Goal: Task Accomplishment & Management: Complete application form

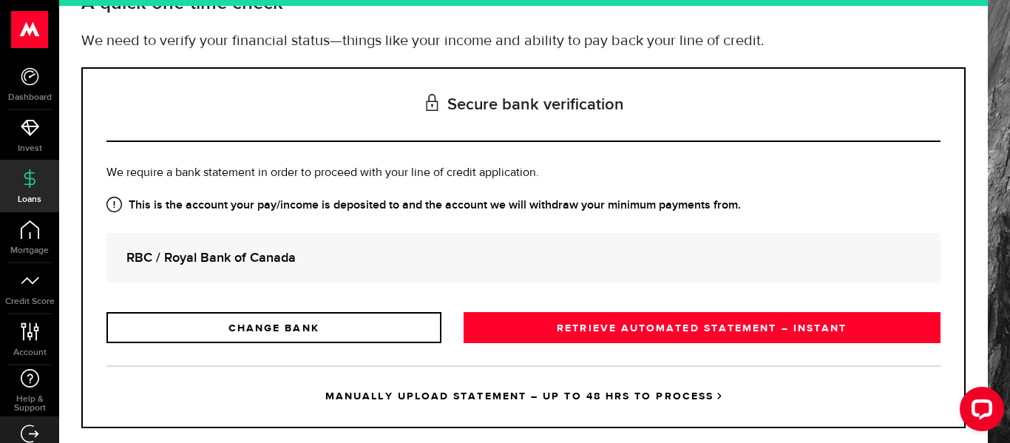
scroll to position [140, 0]
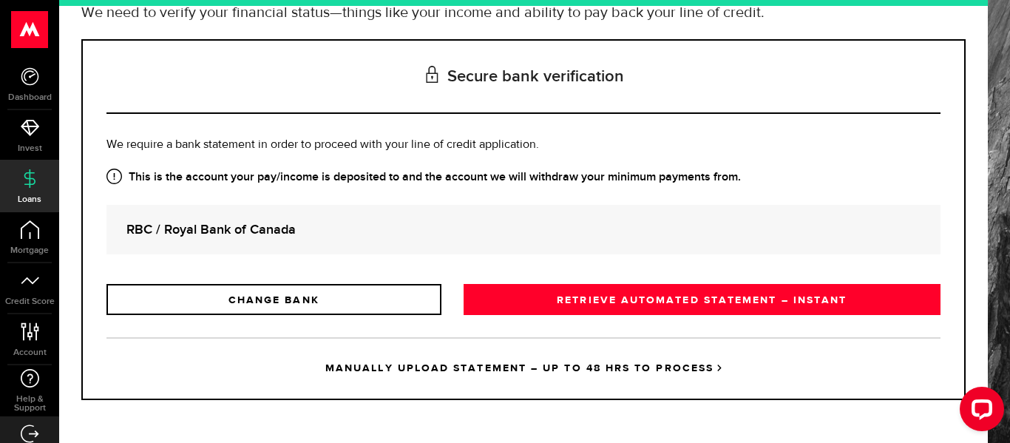
click at [642, 305] on link "RETRIEVE AUTOMATED STATEMENT – INSTANT" at bounding box center [701, 299] width 477 height 31
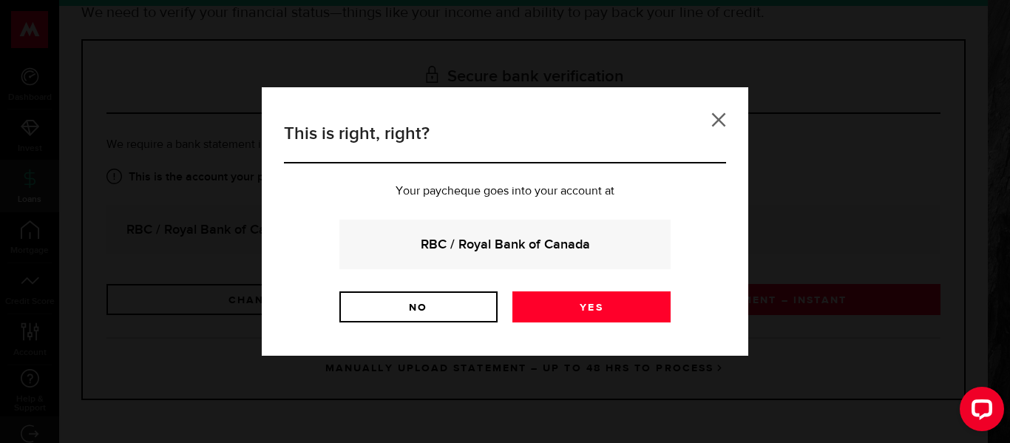
click at [719, 123] on link at bounding box center [718, 119] width 15 height 15
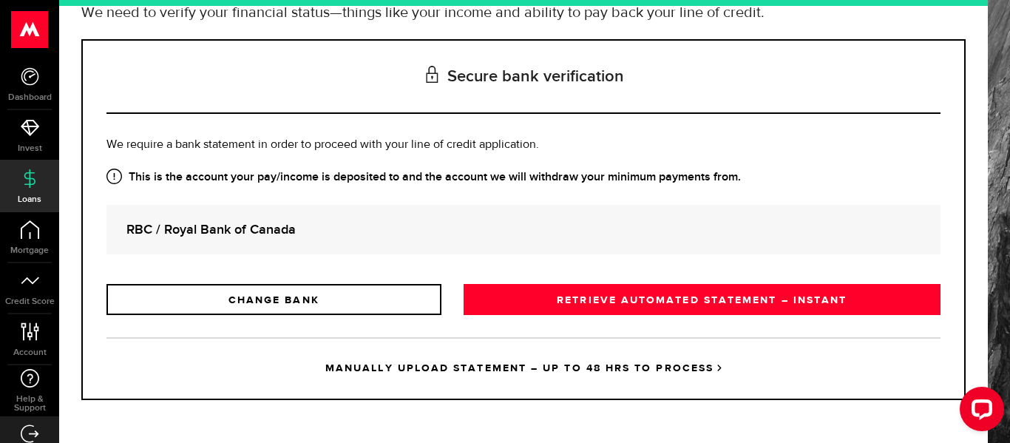
click at [498, 378] on link "MANUALLY UPLOAD STATEMENT – UP TO 48 HRS TO PROCESS" at bounding box center [523, 367] width 834 height 61
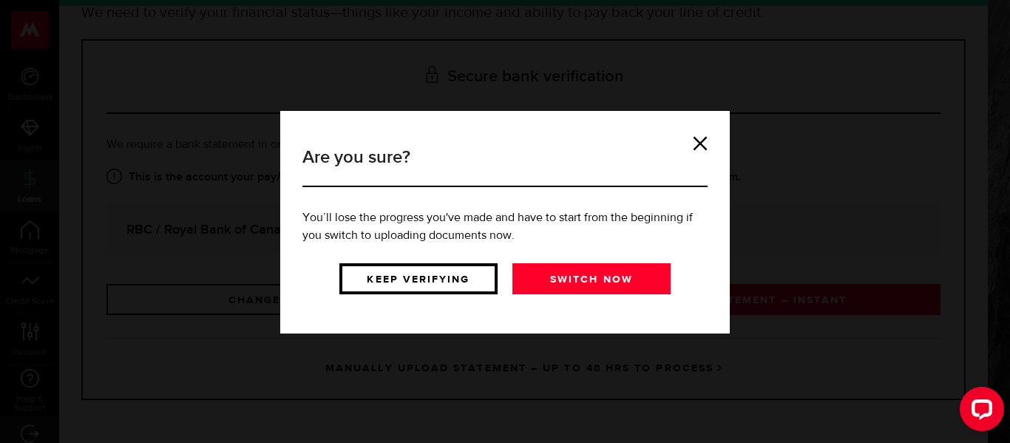
click at [471, 283] on link "Keep verifying" at bounding box center [418, 278] width 158 height 31
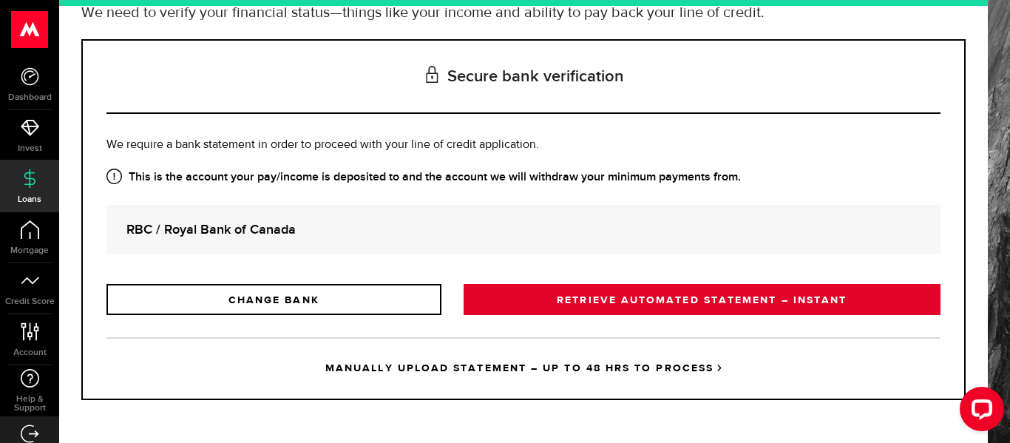
click at [736, 296] on link "RETRIEVE AUTOMATED STATEMENT – INSTANT" at bounding box center [701, 299] width 477 height 31
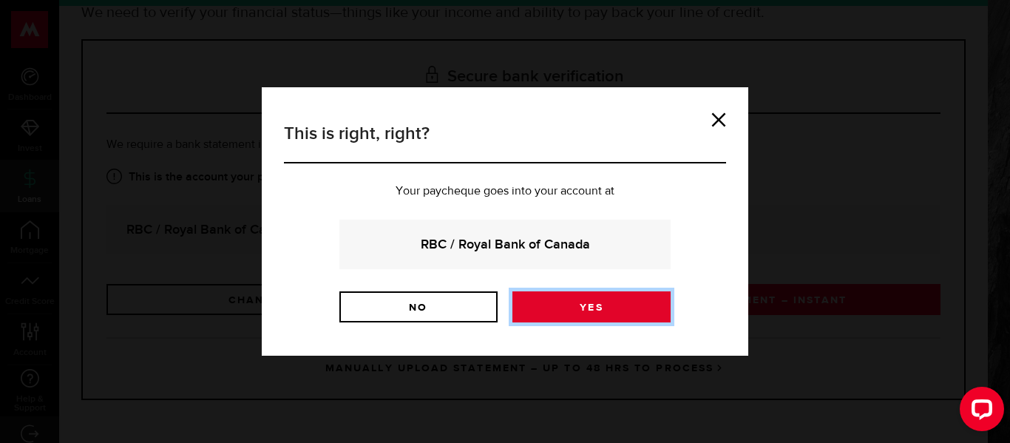
click at [568, 315] on link "Yes" at bounding box center [591, 306] width 158 height 31
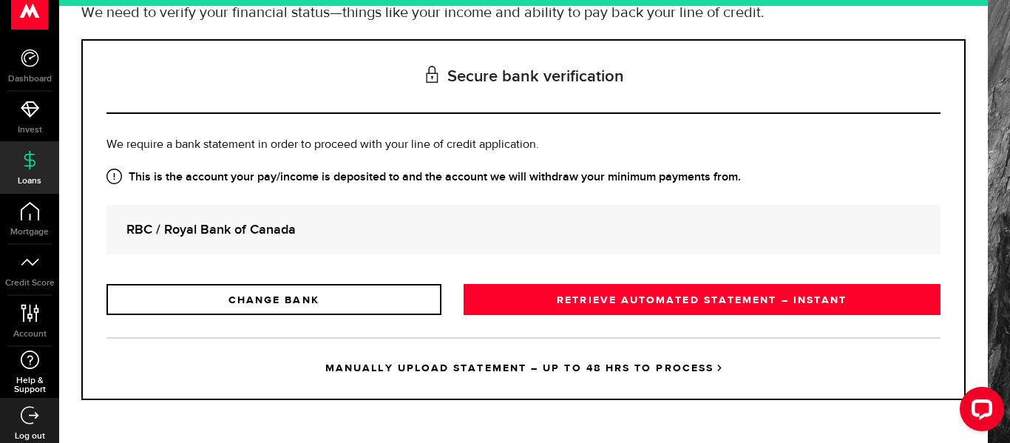
scroll to position [24, 0]
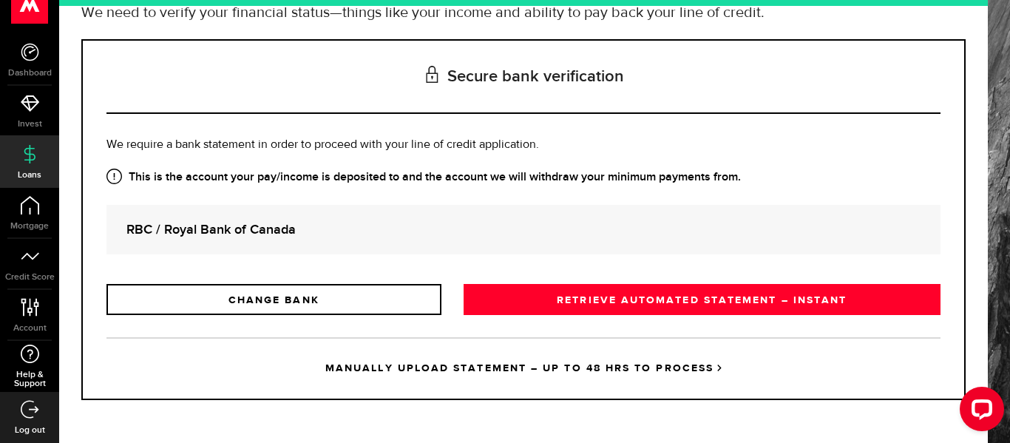
click at [34, 374] on span "Help & Support" at bounding box center [29, 379] width 59 height 18
click at [21, 362] on icon at bounding box center [30, 353] width 20 height 18
click at [25, 363] on link "Help & Support" at bounding box center [29, 366] width 59 height 51
click at [33, 303] on icon at bounding box center [30, 307] width 20 height 18
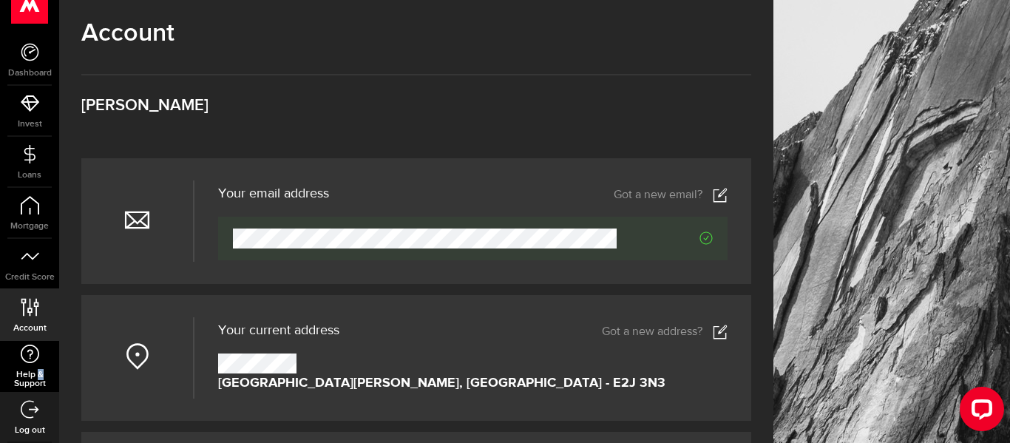
click at [39, 368] on link "Help & Support" at bounding box center [29, 366] width 59 height 51
click at [28, 16] on use at bounding box center [30, 5] width 36 height 37
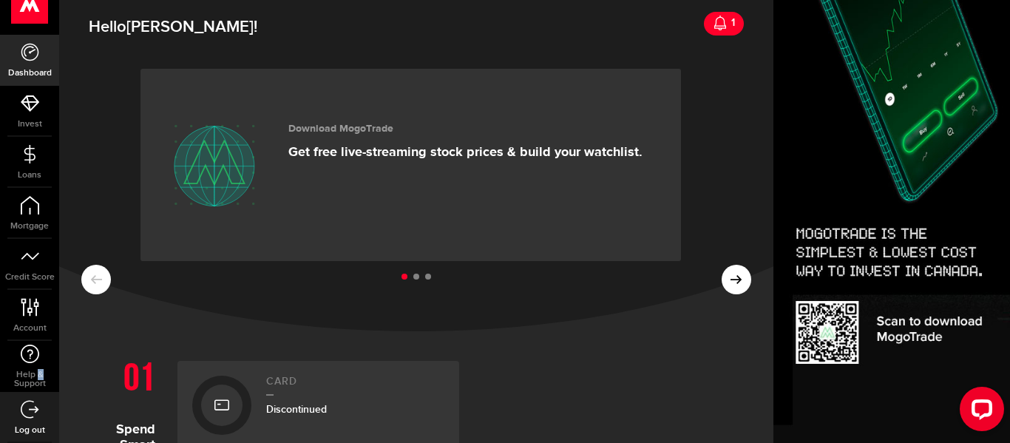
click at [30, 15] on use at bounding box center [30, 5] width 36 height 37
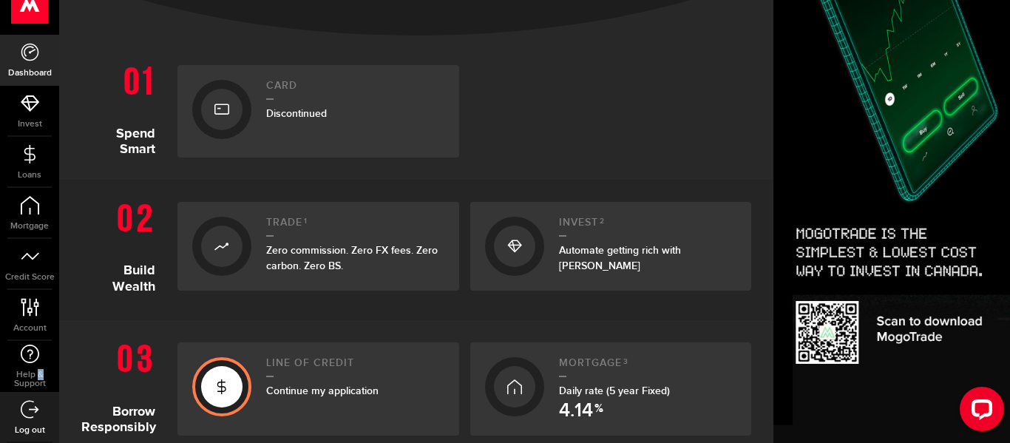
scroll to position [645, 0]
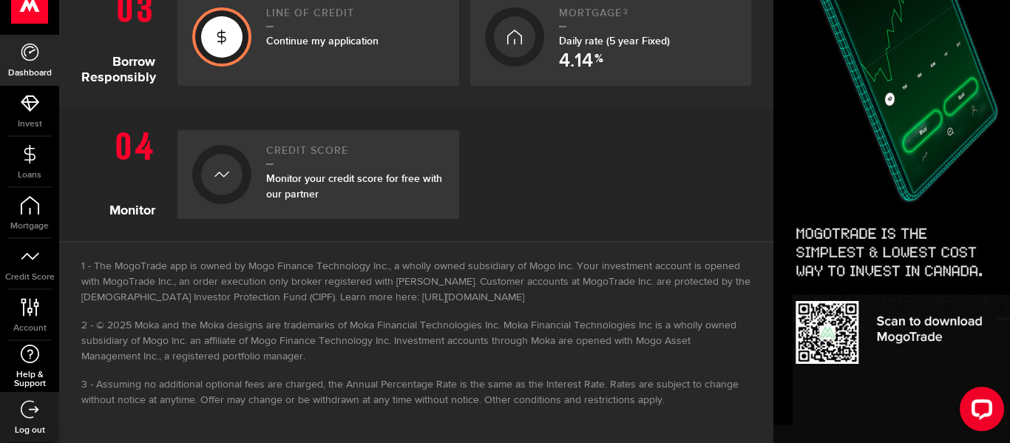
click at [14, 368] on link "Help & Support" at bounding box center [29, 366] width 59 height 51
click at [976, 404] on icon "Open LiveChat chat widget" at bounding box center [982, 409] width 14 height 10
